Goal: Task Accomplishment & Management: Manage account settings

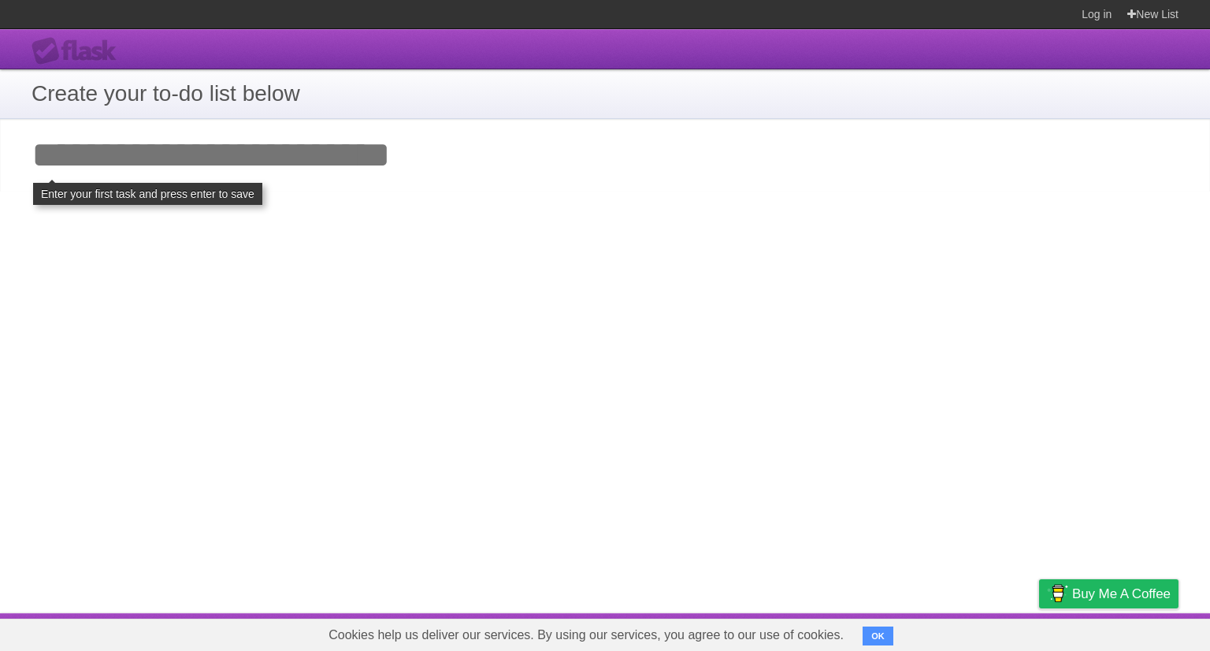
click at [1093, 11] on link "Log in" at bounding box center [1097, 14] width 30 height 28
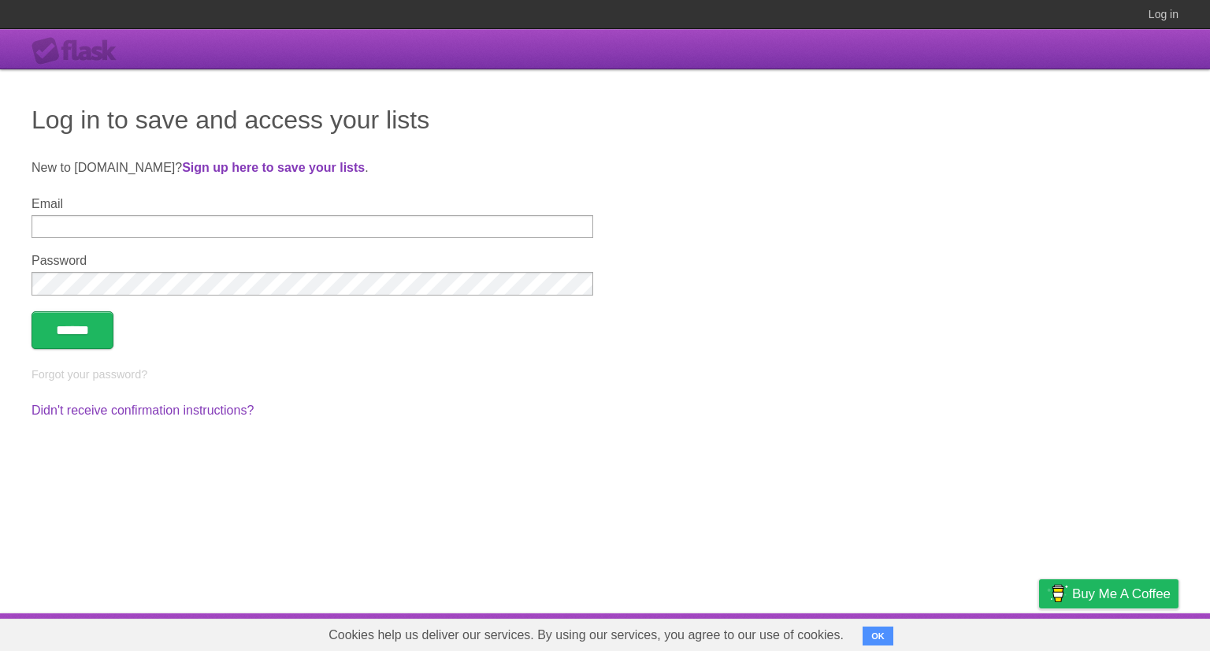
click at [262, 232] on input "Email" at bounding box center [313, 226] width 562 height 23
type input "**********"
click at [32, 311] on input "******" at bounding box center [73, 330] width 82 height 38
